Goal: Information Seeking & Learning: Understand process/instructions

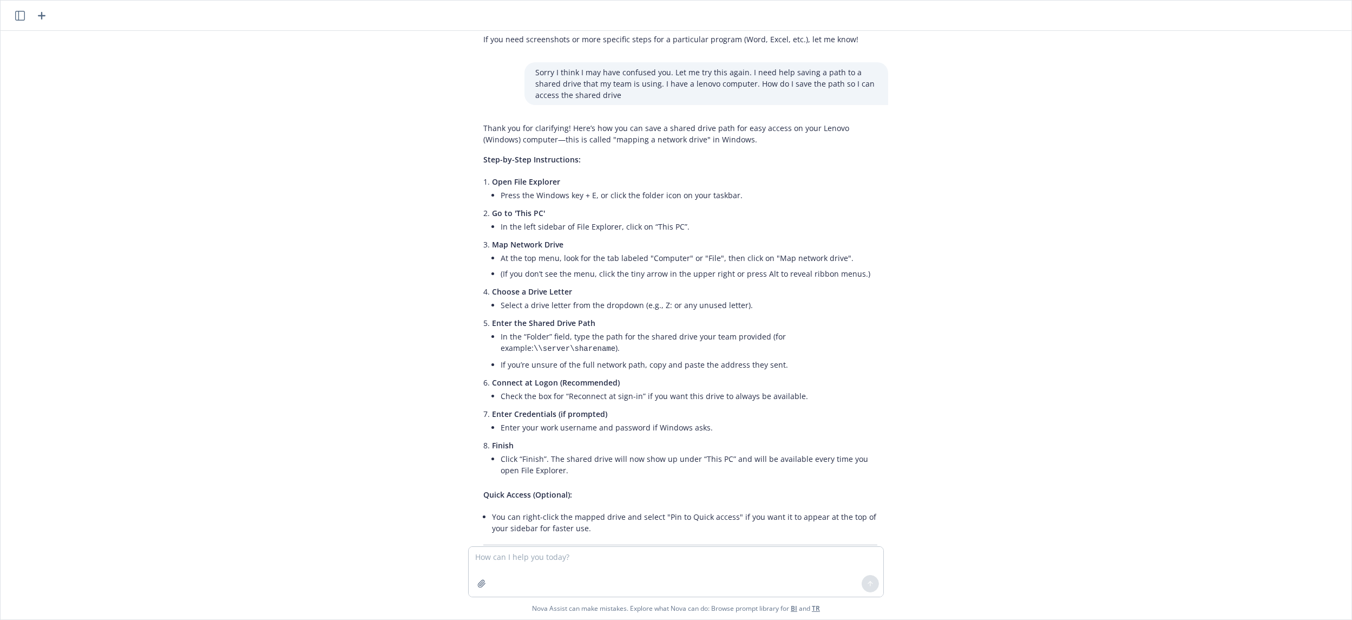
scroll to position [2116, 0]
drag, startPoint x: 658, startPoint y: 179, endPoint x: 615, endPoint y: 177, distance: 43.4
click at [658, 237] on p "Map Network Drive" at bounding box center [684, 242] width 385 height 11
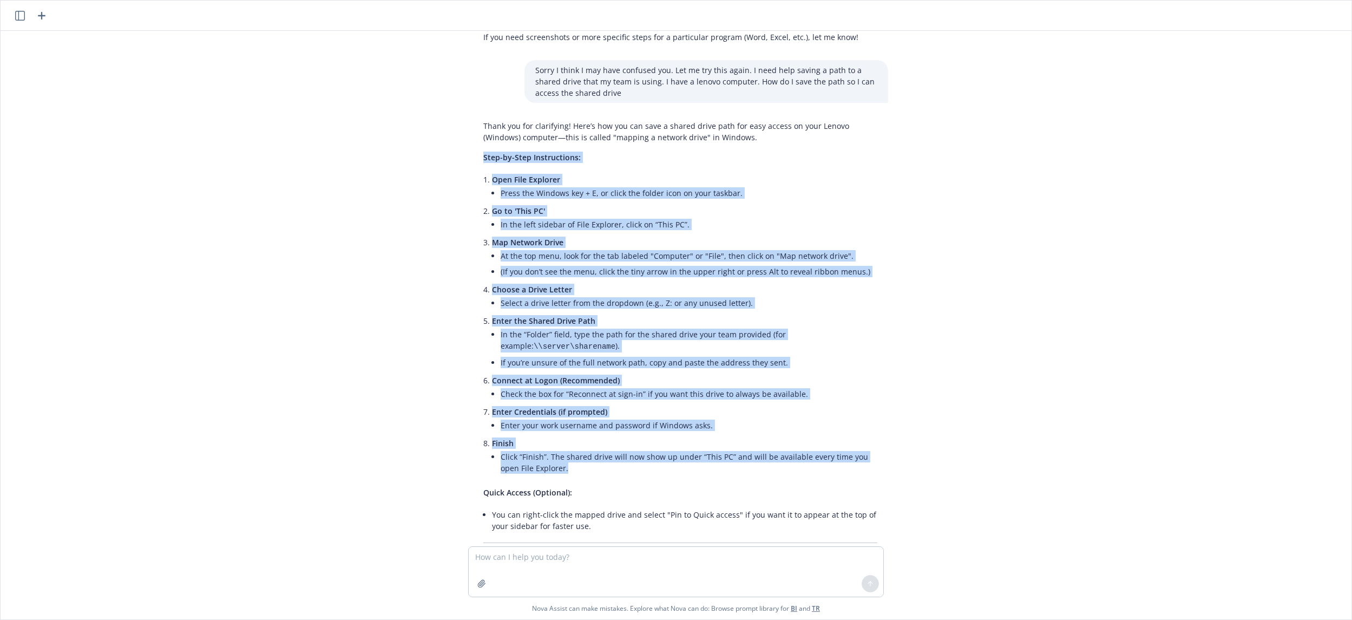
drag, startPoint x: 470, startPoint y: 95, endPoint x: 764, endPoint y: 415, distance: 434.4
click at [764, 415] on div "Thank you for clarifying! Here’s how you can save a shared drive path for easy …" at bounding box center [681, 347] width 416 height 463
drag, startPoint x: 764, startPoint y: 415, endPoint x: 758, endPoint y: 421, distance: 8.0
click at [764, 449] on li "Click “Finish”. The shared drive will now show up under “This PC” and will be a…" at bounding box center [689, 462] width 377 height 27
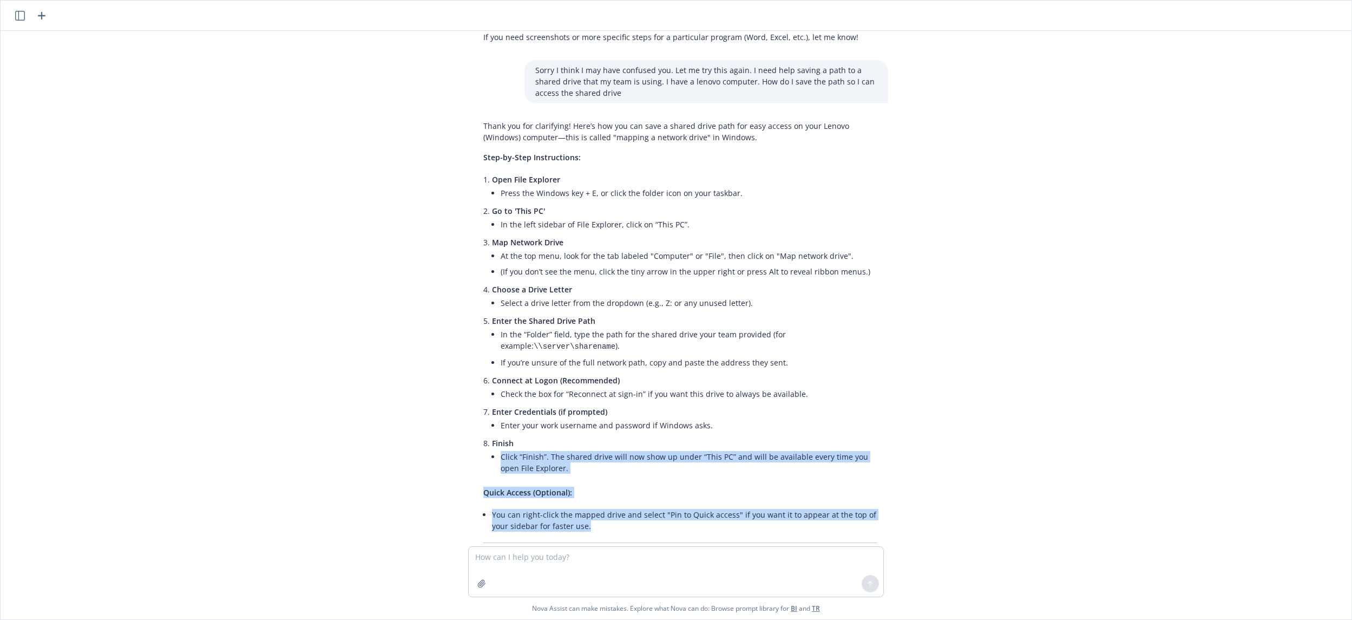
drag, startPoint x: 639, startPoint y: 475, endPoint x: 475, endPoint y: 402, distance: 179.0
click at [475, 402] on div "Thank you for clarifying! Here’s how you can save a shared drive path for easy …" at bounding box center [681, 347] width 416 height 463
